Goal: Navigation & Orientation: Find specific page/section

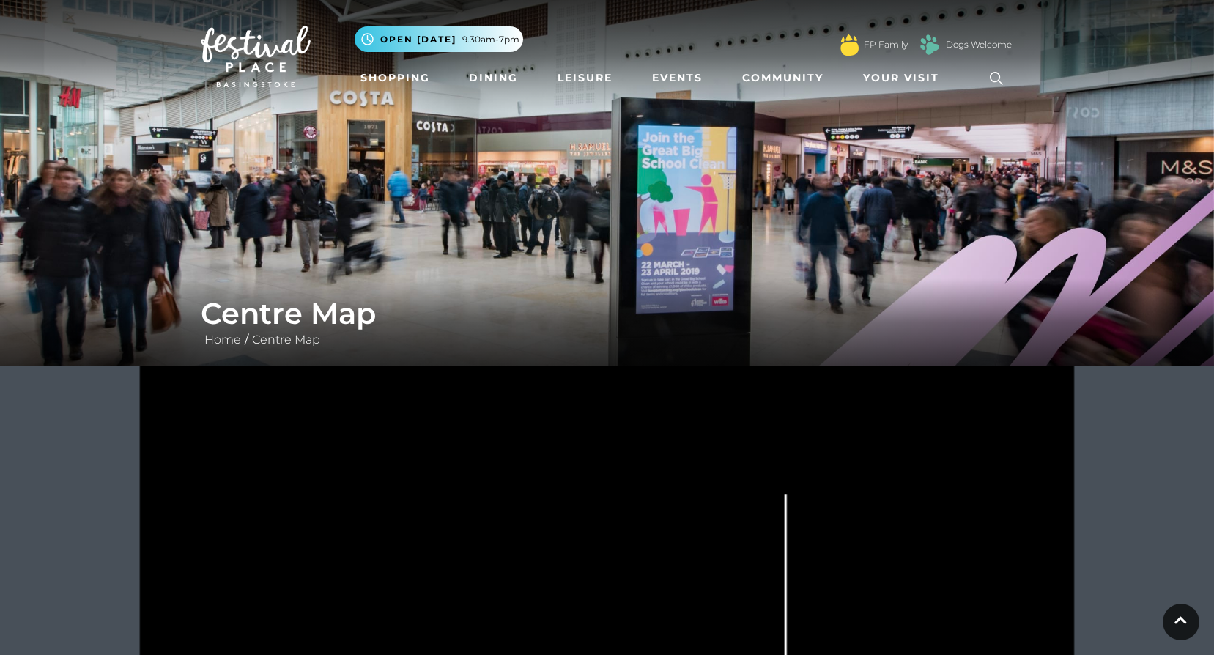
scroll to position [293, 0]
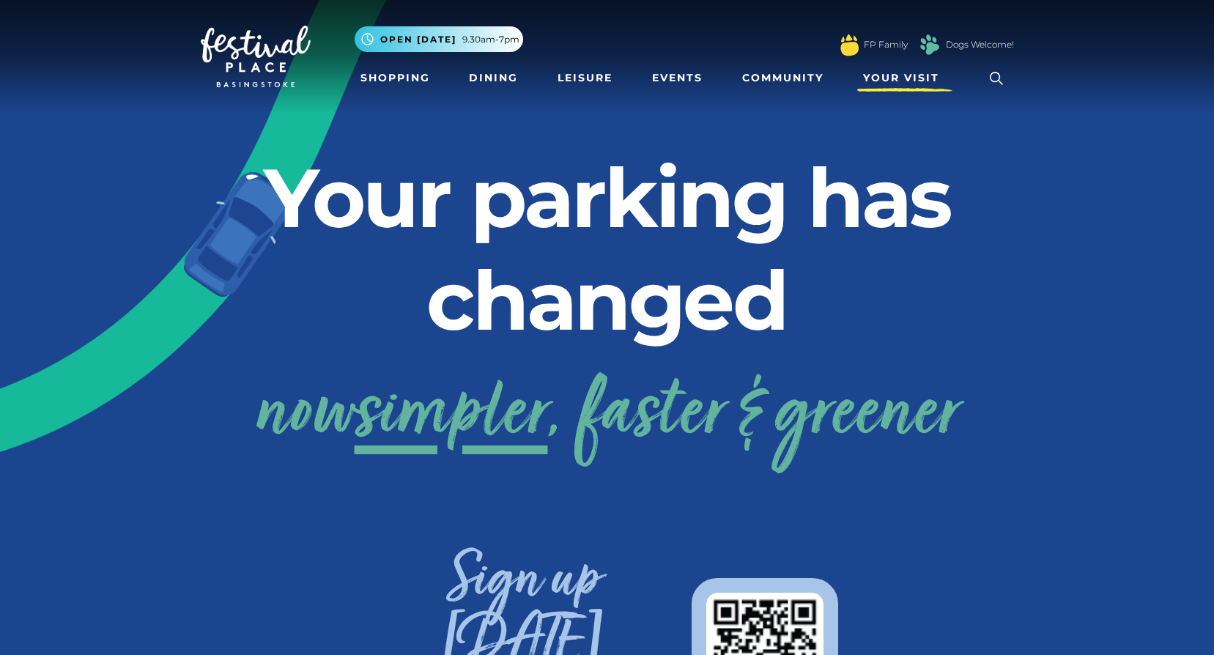
click at [907, 82] on span "Your Visit" at bounding box center [901, 77] width 76 height 15
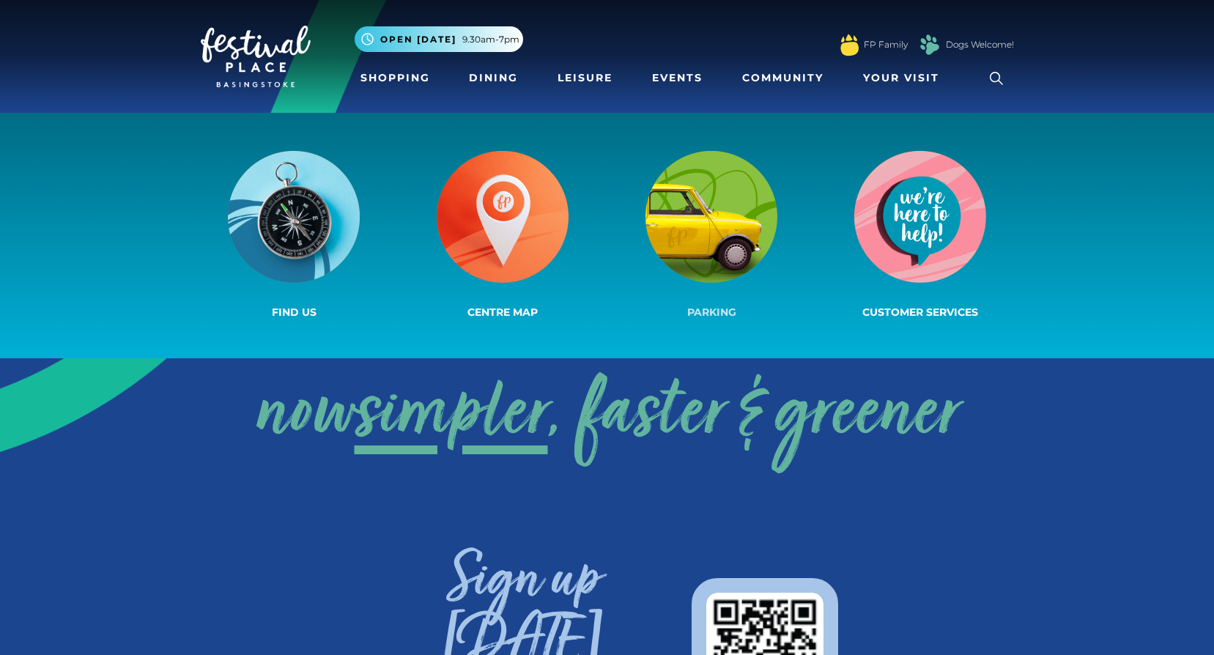
click at [720, 274] on img at bounding box center [711, 217] width 132 height 132
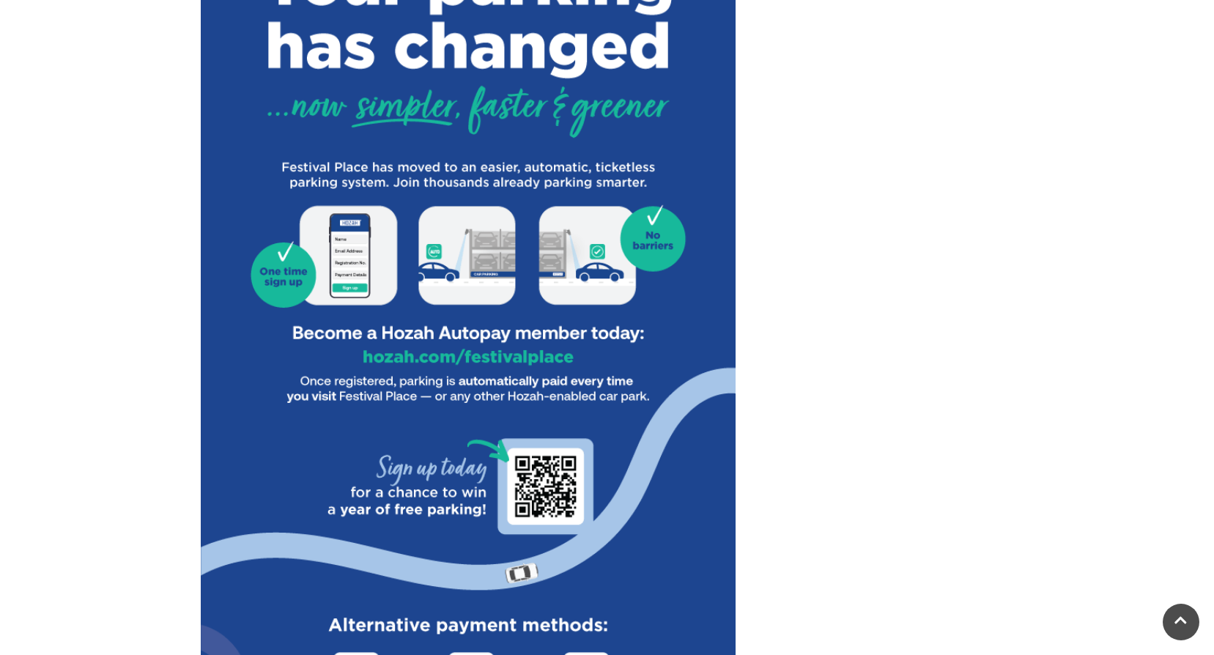
scroll to position [879, 0]
